Goal: Task Accomplishment & Management: Manage account settings

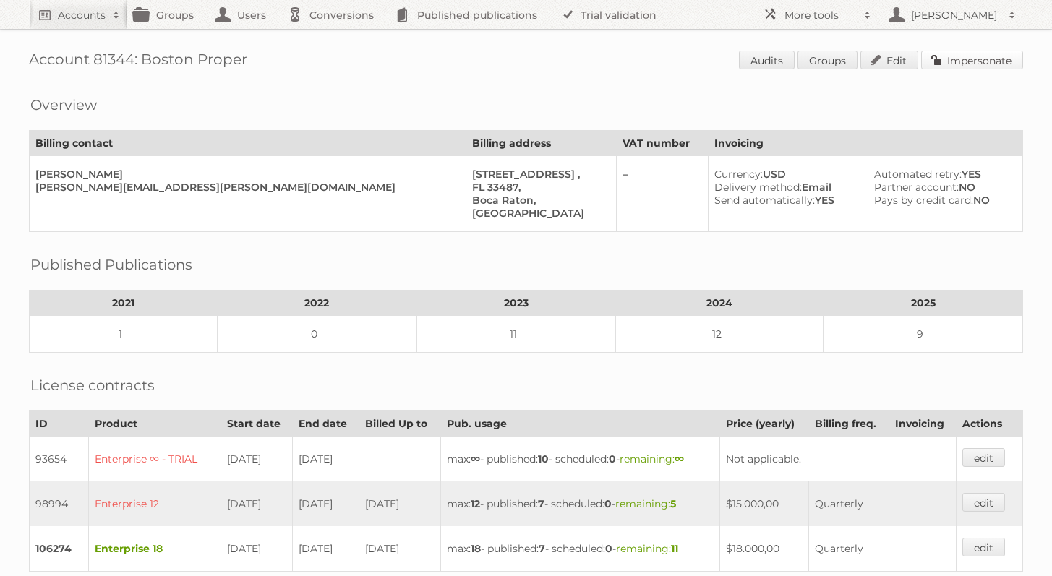
click at [968, 67] on link "Impersonate" at bounding box center [972, 60] width 102 height 19
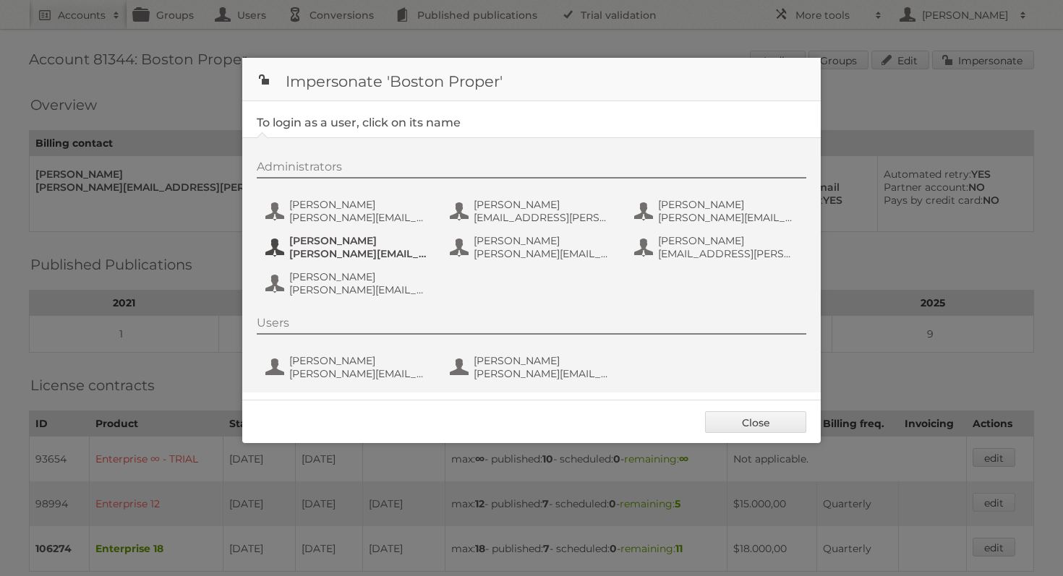
click at [316, 249] on span "john.mccasland@bostonproper.com" at bounding box center [359, 253] width 140 height 13
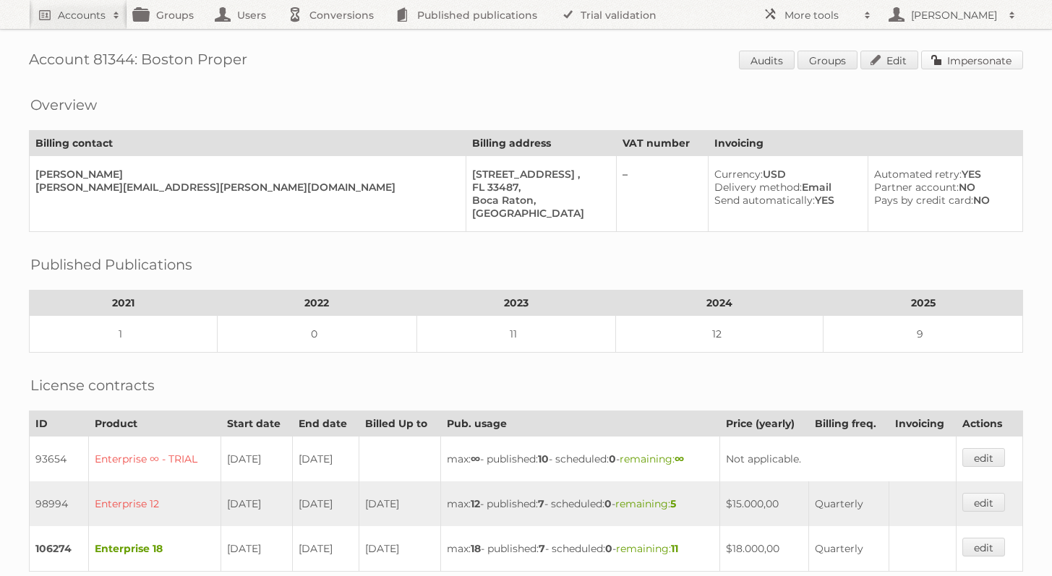
click at [958, 67] on link "Impersonate" at bounding box center [972, 60] width 102 height 19
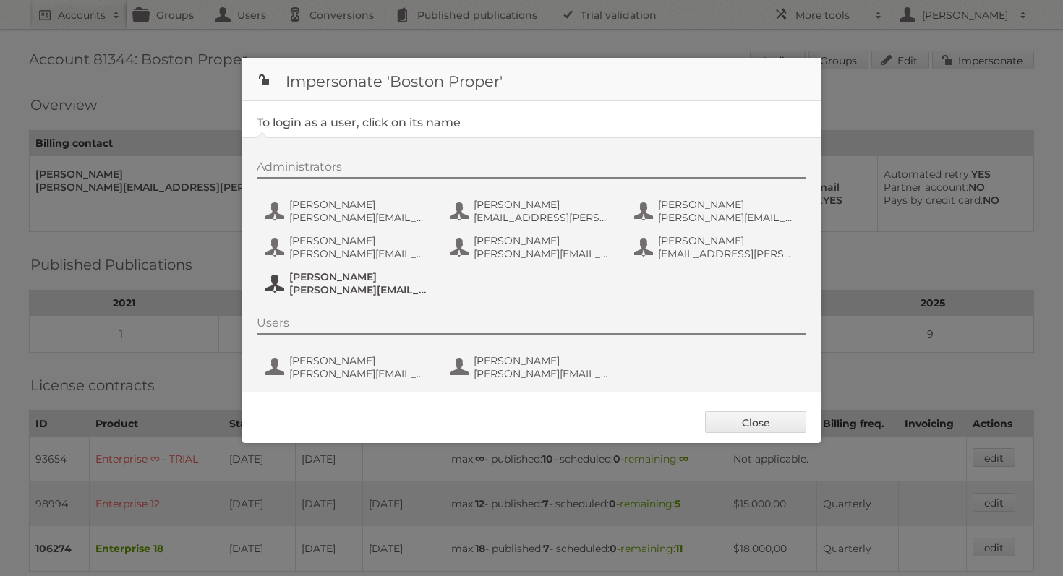
click at [390, 276] on span "Tamara Dougherty" at bounding box center [359, 276] width 140 height 13
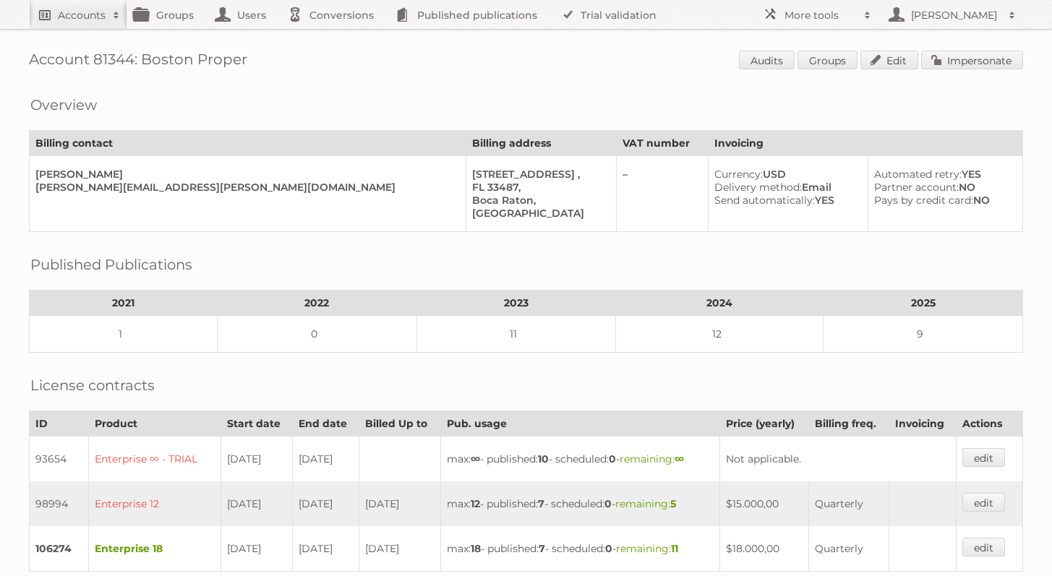
click at [104, 18] on h2 "Accounts" at bounding box center [82, 15] width 48 height 14
type input"] "brico center"
click at [333, 37] on input "Search" at bounding box center [344, 48] width 22 height 22
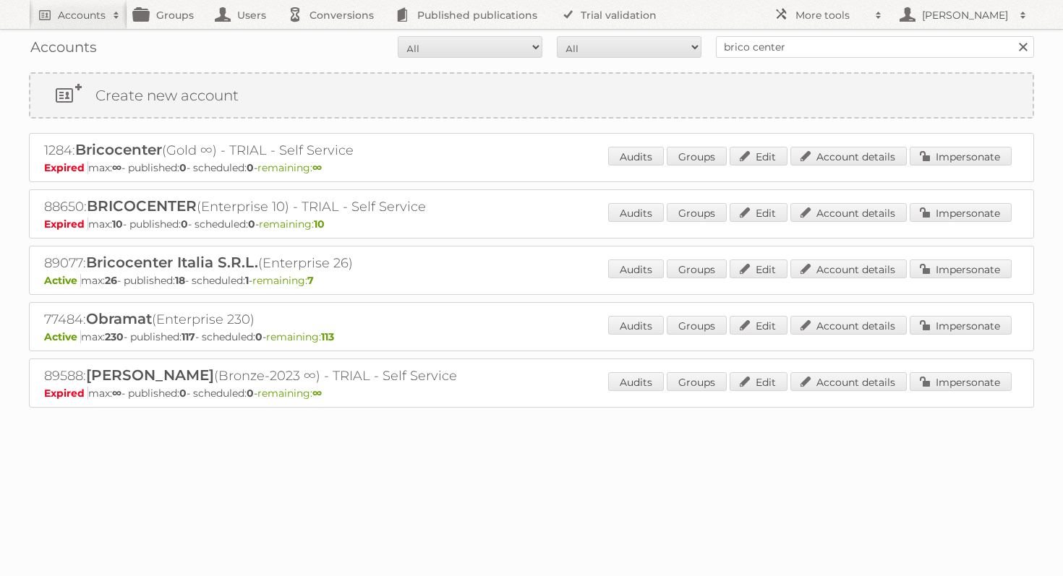
click at [953, 254] on div "89077: Bricocenter Italia S.R.L. (Enterprise 26) Active max: 26 - published: 18…" at bounding box center [531, 270] width 1005 height 49
click at [954, 262] on link "Impersonate" at bounding box center [960, 269] width 102 height 19
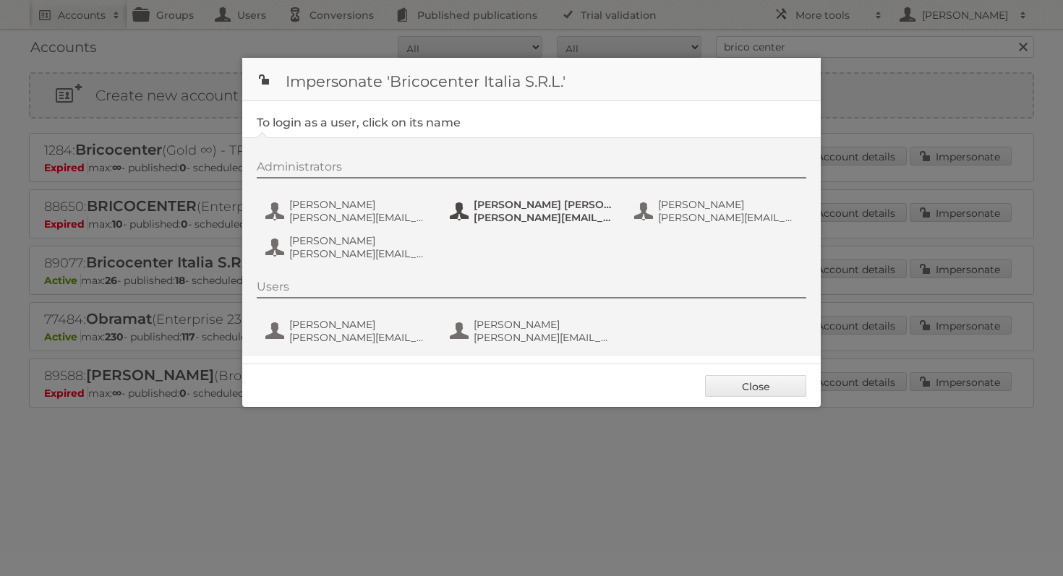
click at [492, 216] on span "[PERSON_NAME][EMAIL_ADDRESS][DOMAIN_NAME]" at bounding box center [543, 217] width 140 height 13
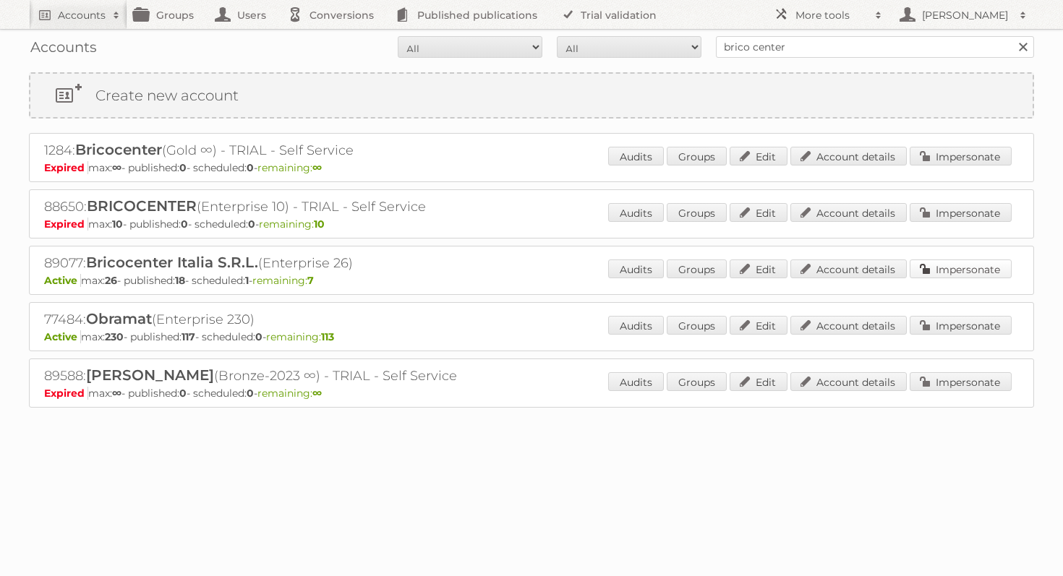
click at [961, 271] on link "Impersonate" at bounding box center [960, 269] width 102 height 19
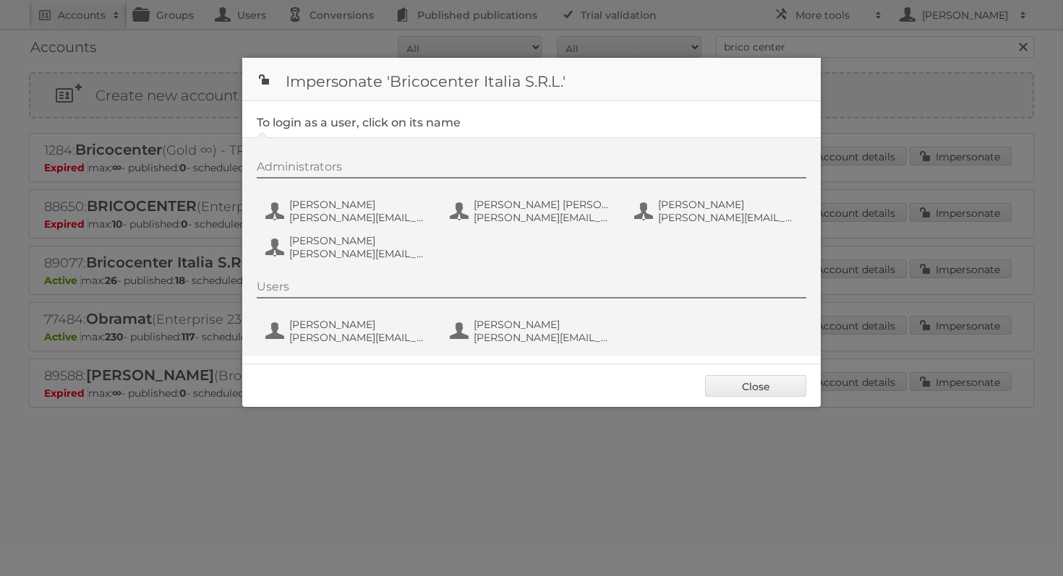
click at [591, 228] on div "Administrators [PERSON_NAME] [PERSON_NAME][EMAIL_ADDRESS][DOMAIN_NAME] [PERSON_…" at bounding box center [539, 213] width 564 height 106
click at [560, 205] on span "[PERSON_NAME] [PERSON_NAME] GI DELEFORGE" at bounding box center [543, 204] width 140 height 13
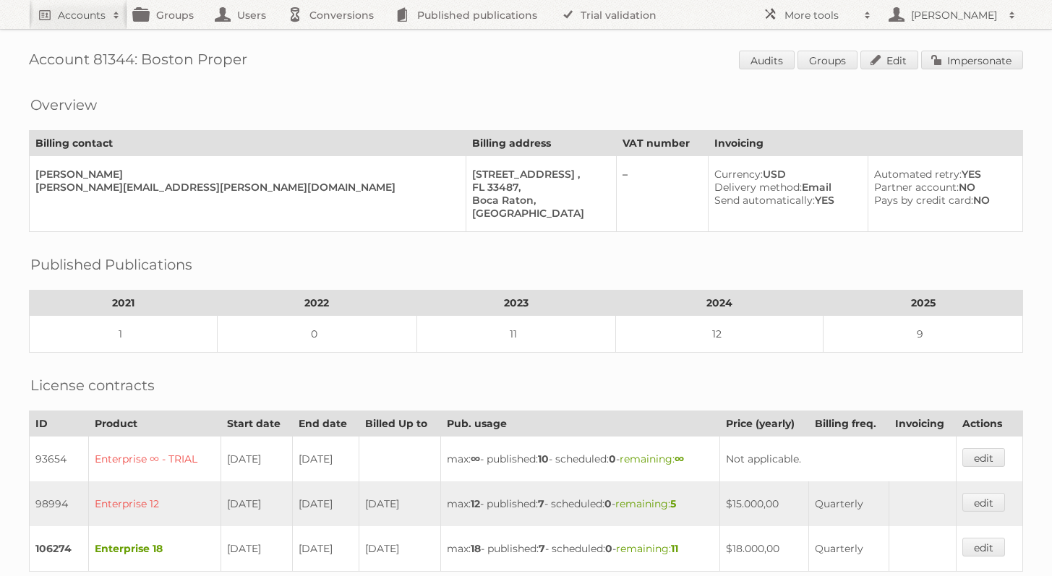
click at [985, 49] on div "Account 81344: Boston Proper Audits Groups Edit Impersonate Overview Billing co…" at bounding box center [526, 523] width 1052 height 1047
click at [983, 55] on link "Impersonate" at bounding box center [972, 60] width 102 height 19
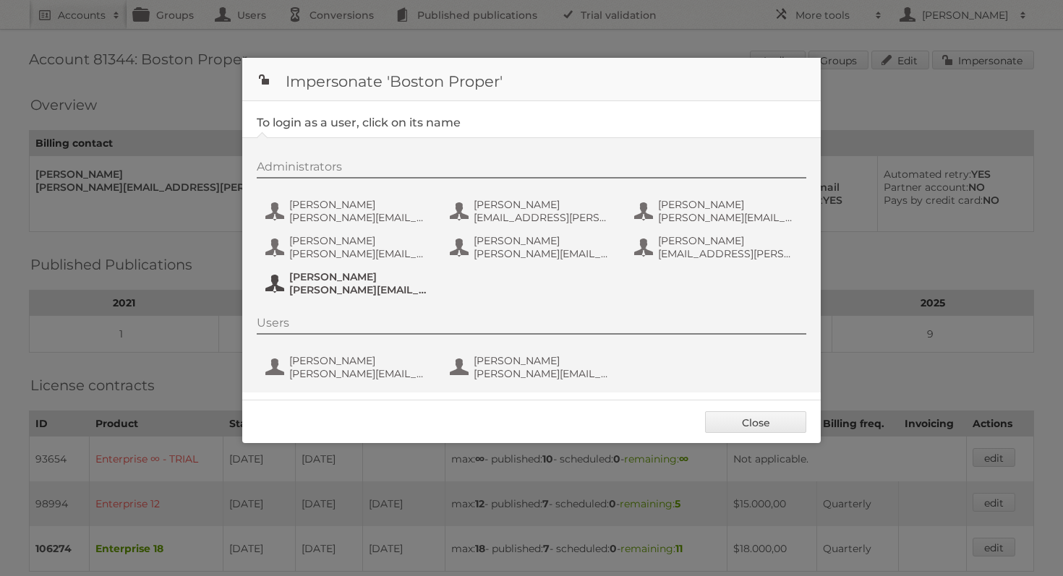
click at [368, 271] on span "Tamara Dougherty" at bounding box center [359, 276] width 140 height 13
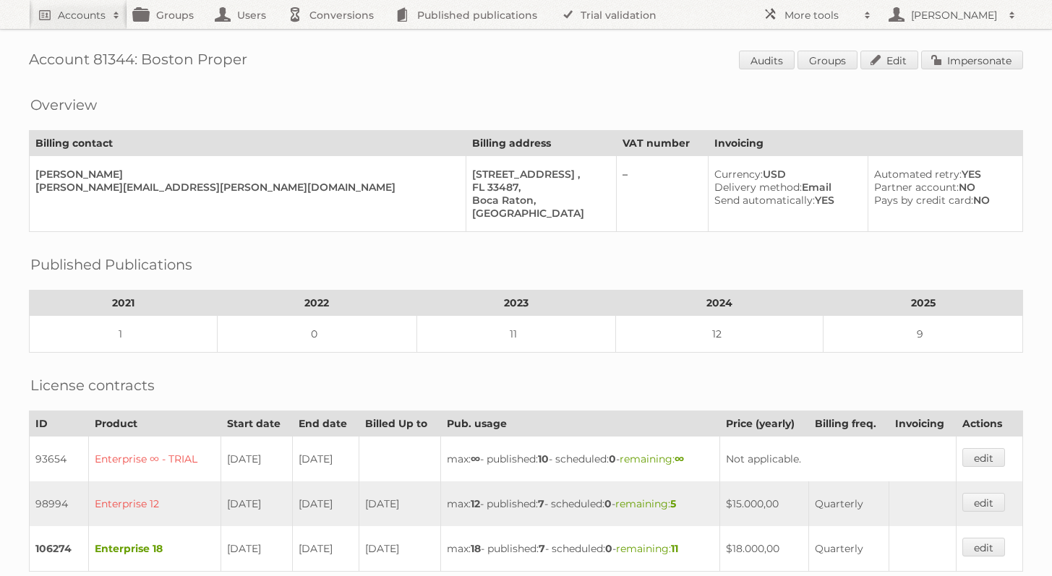
scroll to position [381, 0]
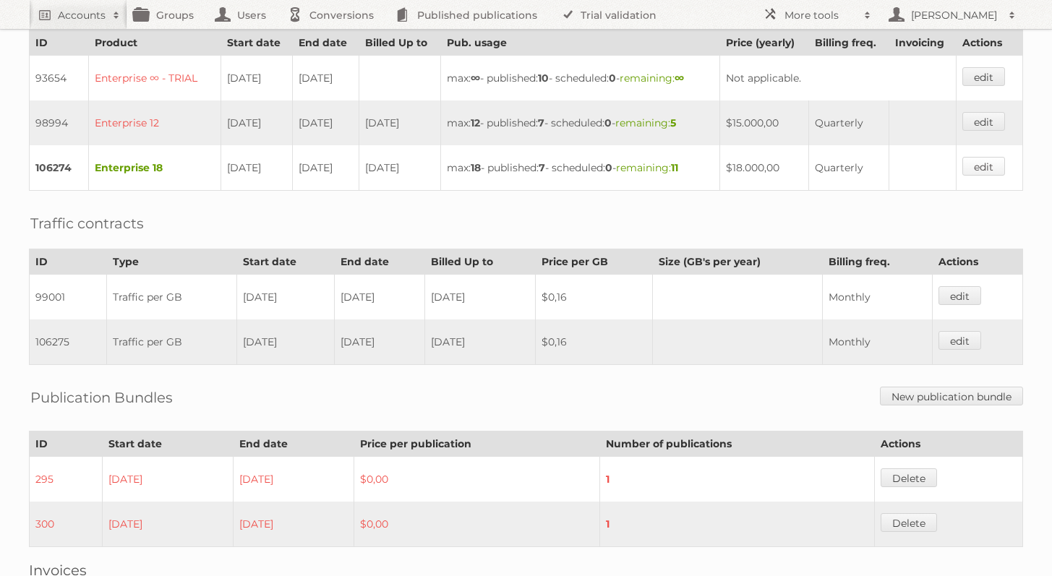
click at [991, 157] on link "edit" at bounding box center [983, 166] width 43 height 19
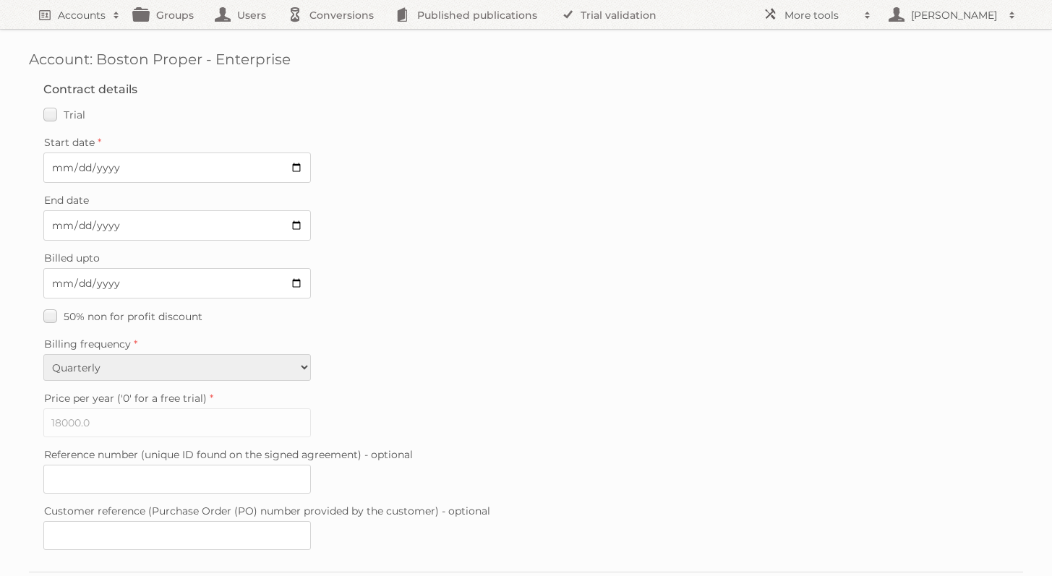
scroll to position [276, 0]
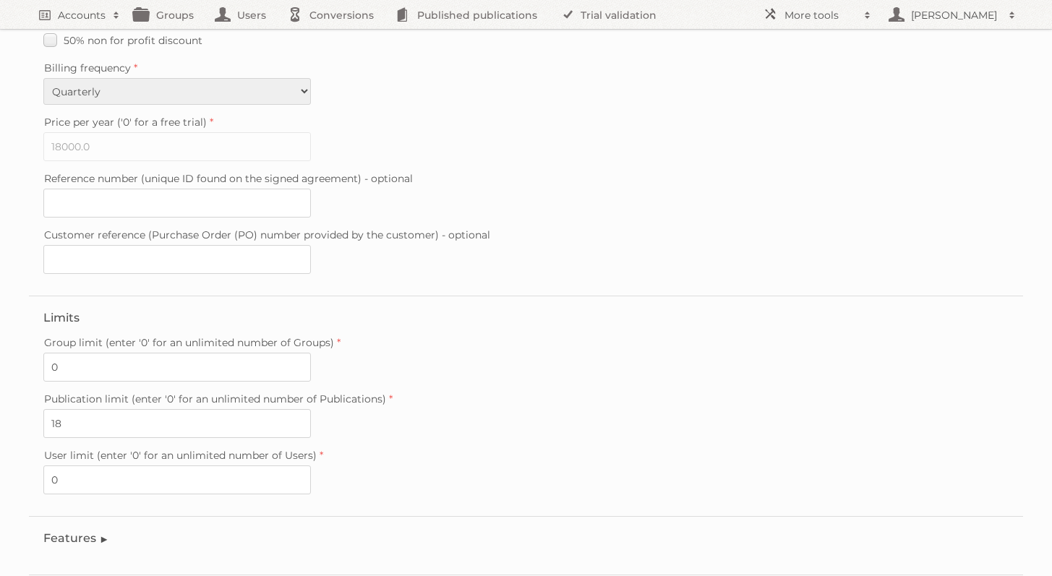
click at [99, 531] on legend "Features" at bounding box center [76, 538] width 66 height 14
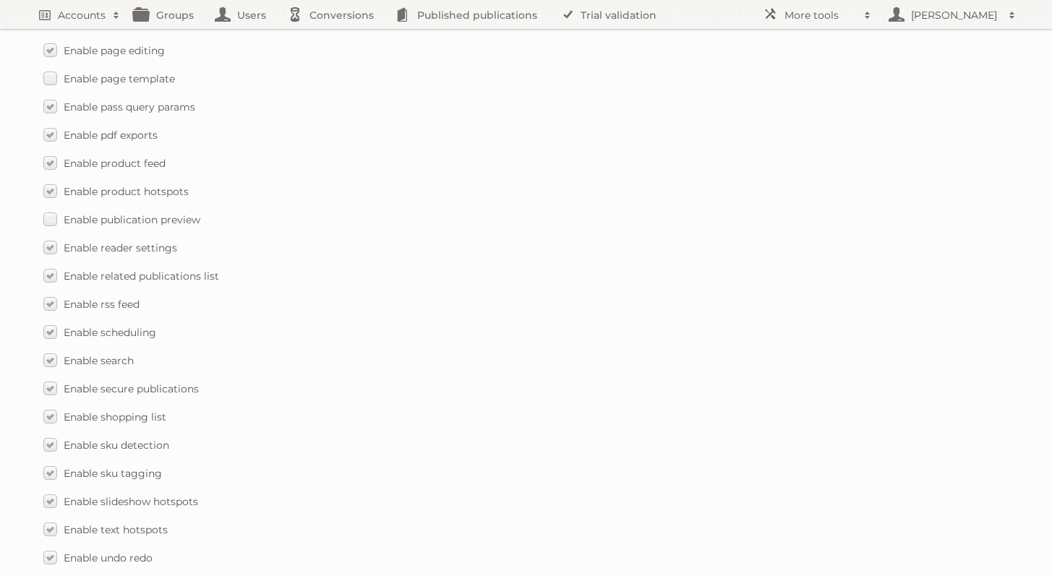
scroll to position [1787, 0]
